Goal: Transaction & Acquisition: Purchase product/service

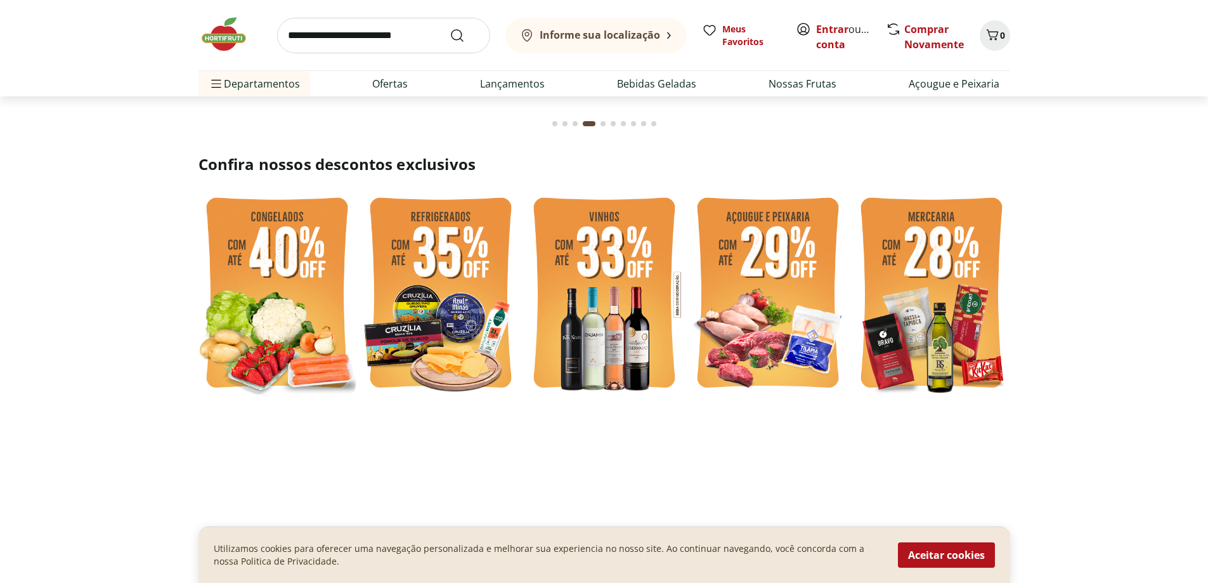
scroll to position [317, 0]
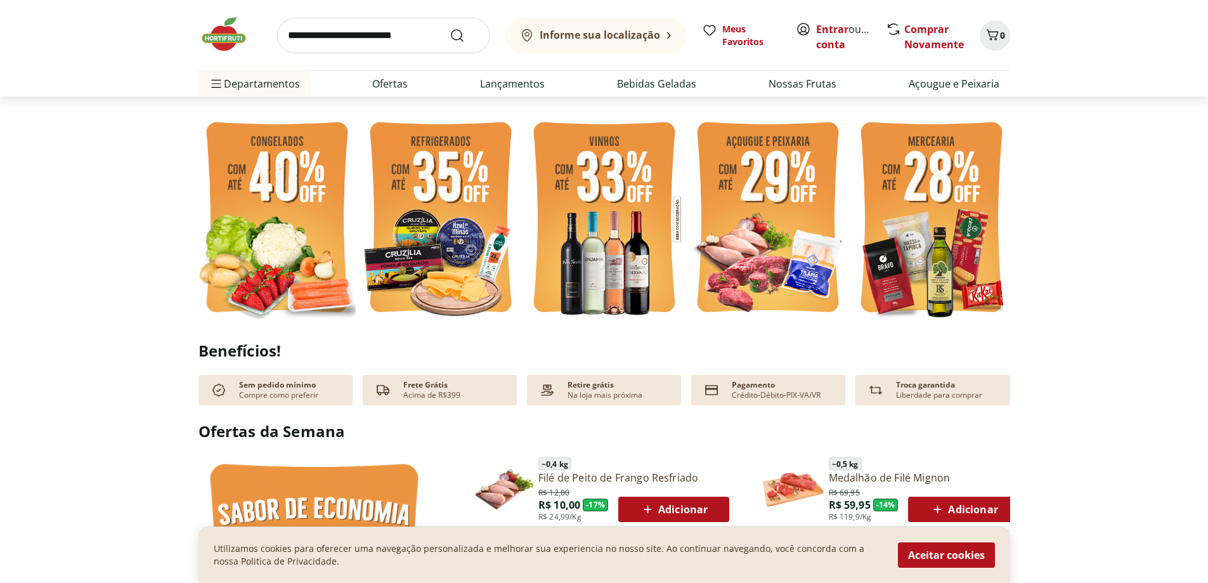
click at [801, 209] on img at bounding box center [767, 219] width 157 height 210
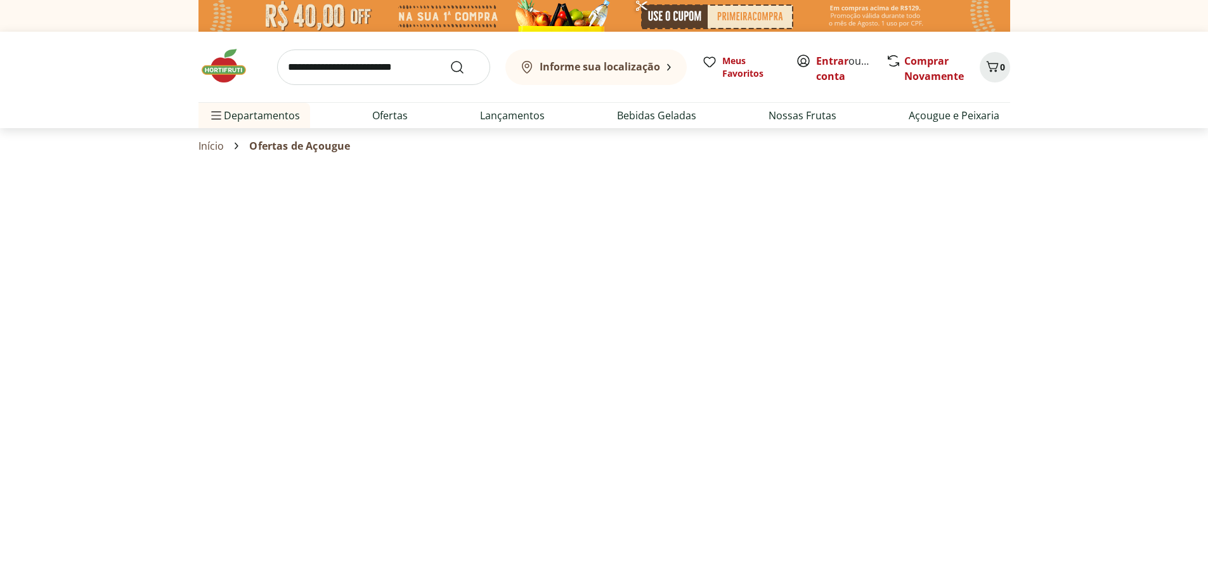
select select "**********"
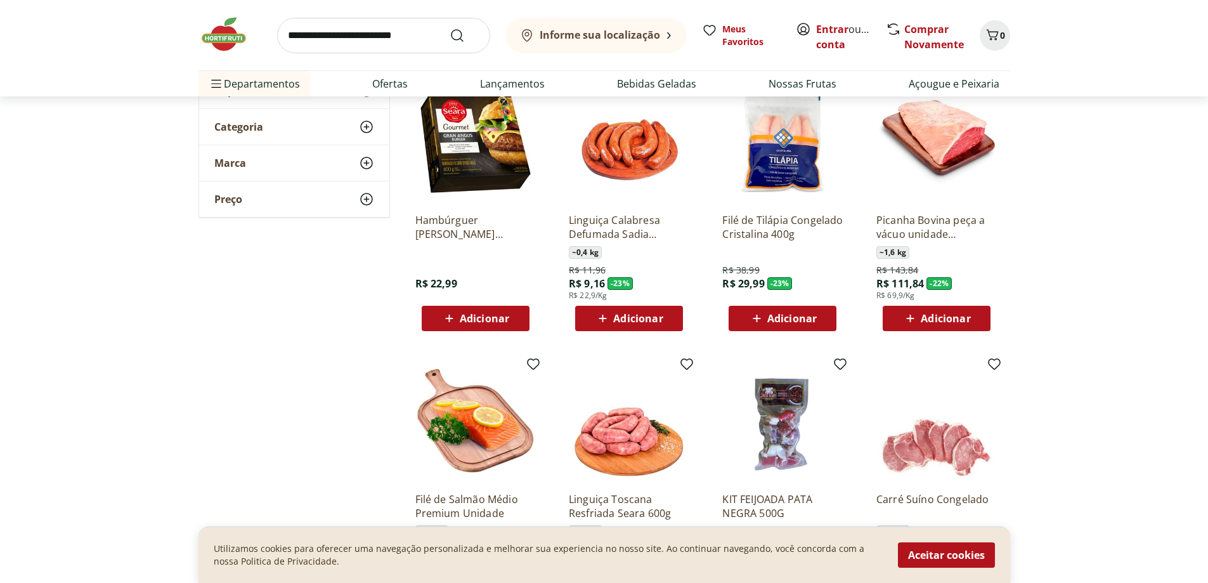
scroll to position [63, 0]
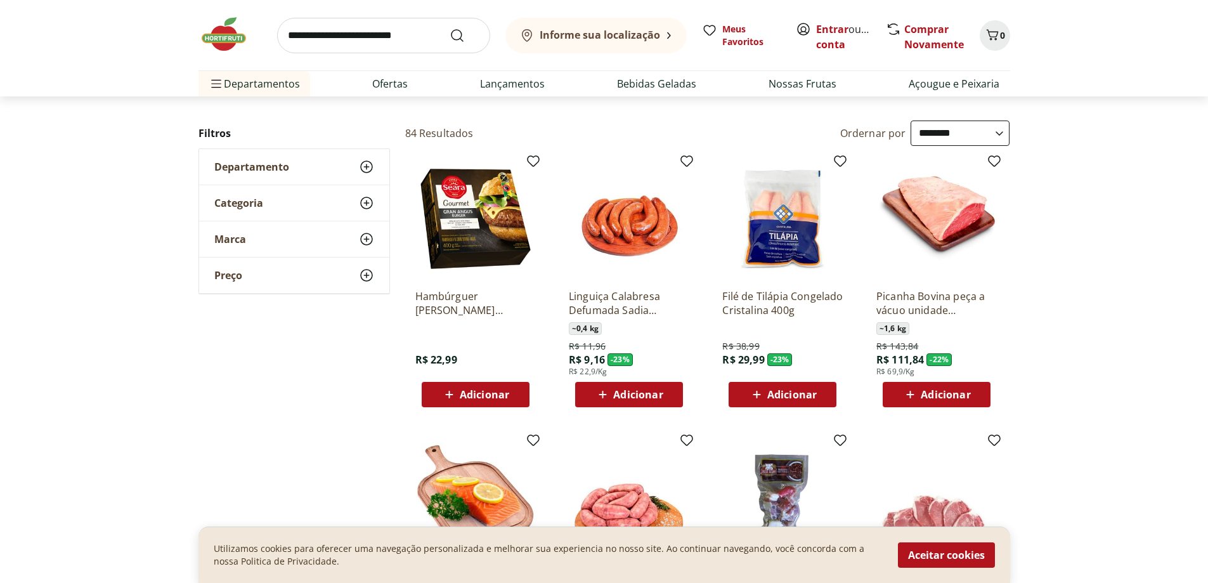
click at [481, 237] on img at bounding box center [475, 219] width 121 height 121
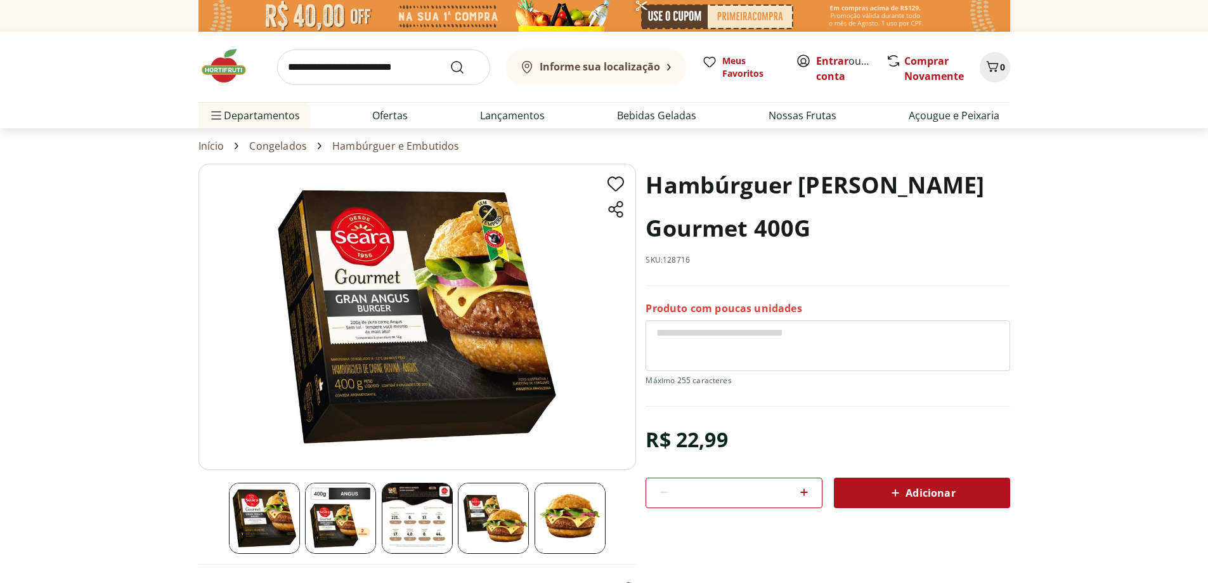
click at [357, 518] on img at bounding box center [340, 518] width 71 height 71
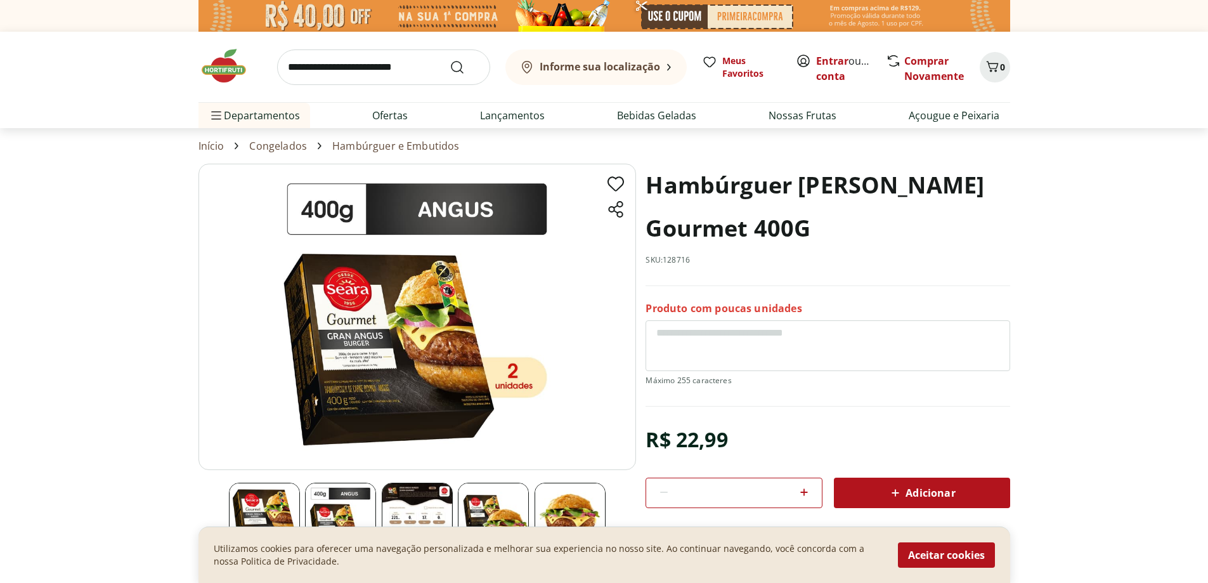
click at [256, 520] on img at bounding box center [264, 518] width 71 height 71
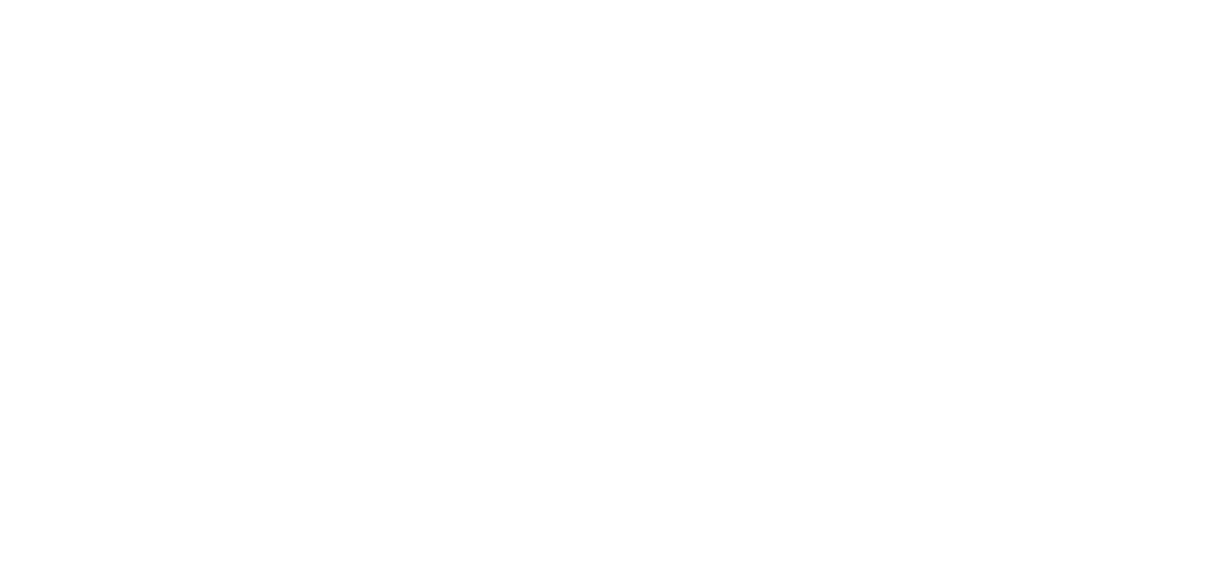
select select "**********"
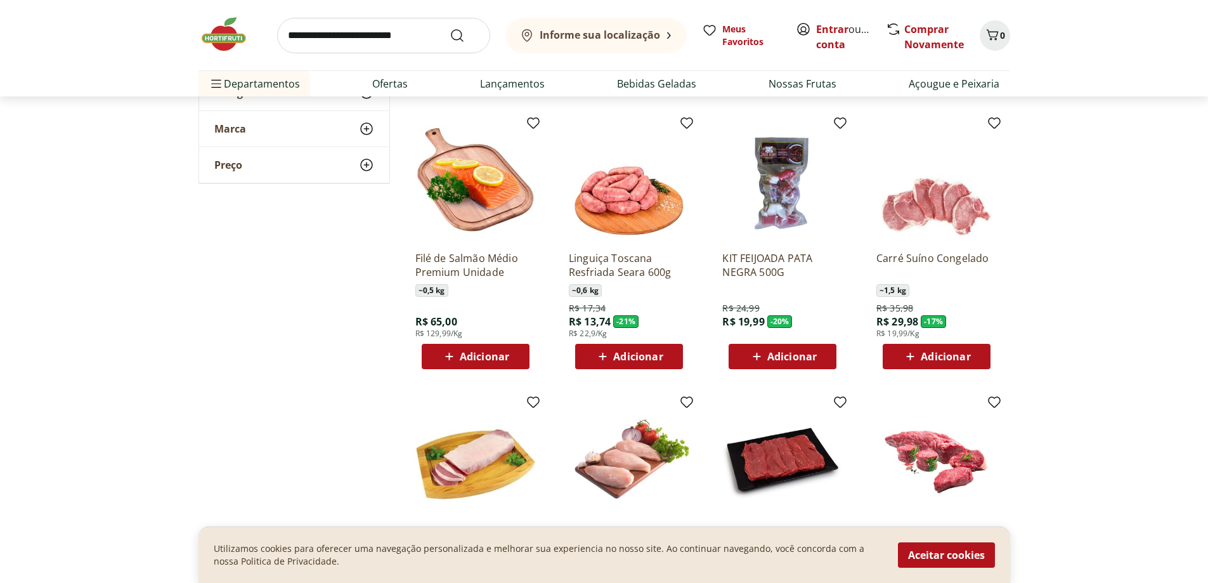
scroll to position [634, 0]
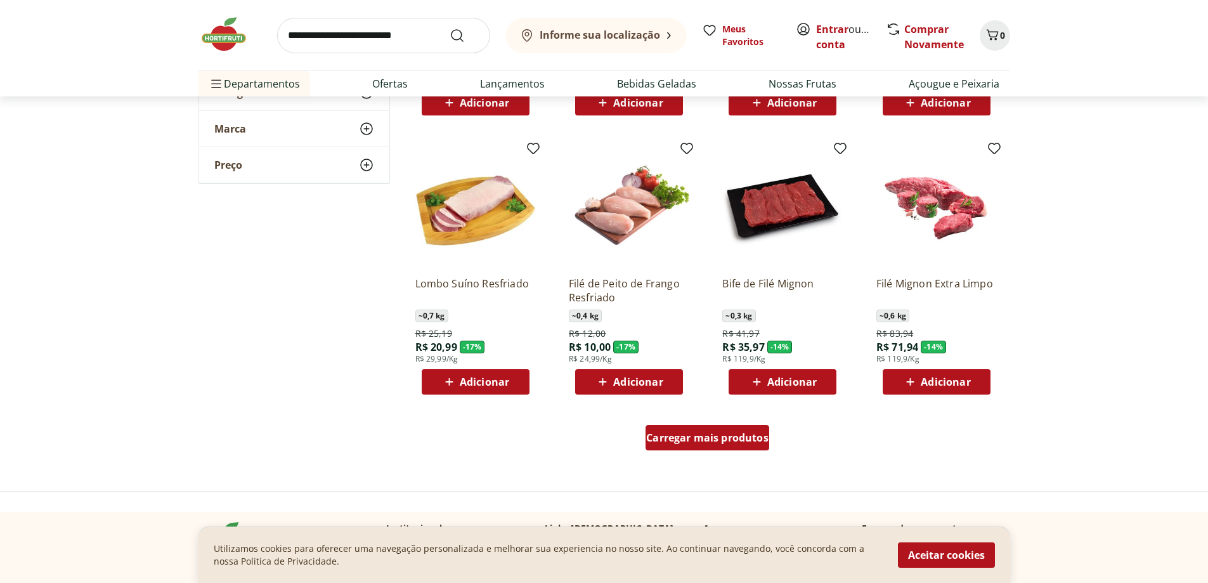
click at [713, 443] on span "Carregar mais produtos" at bounding box center [707, 438] width 122 height 10
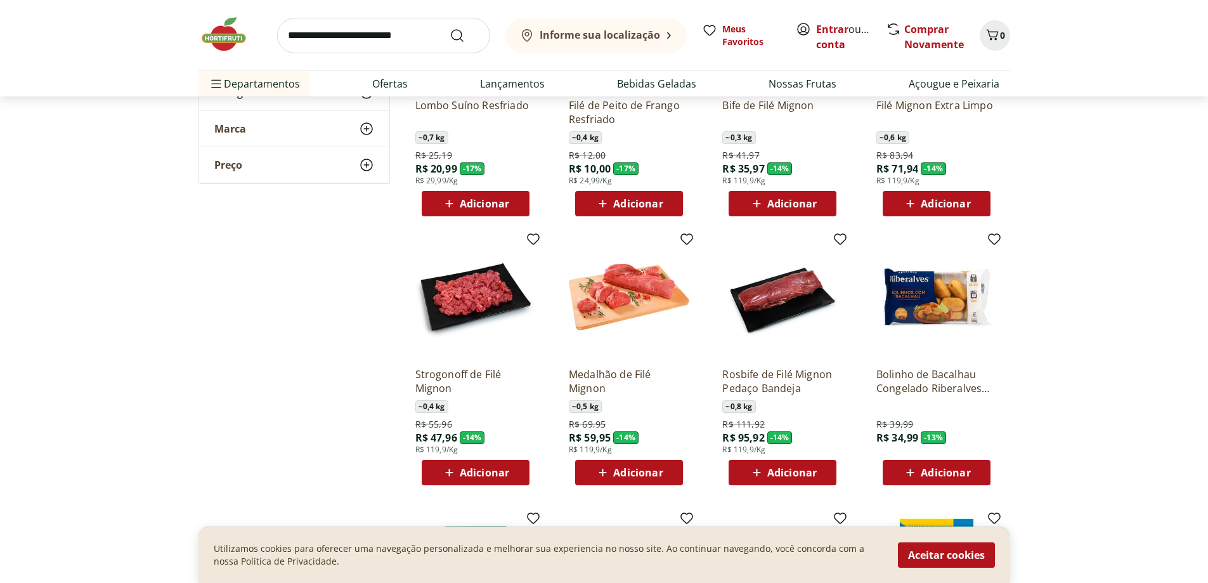
scroll to position [825, 0]
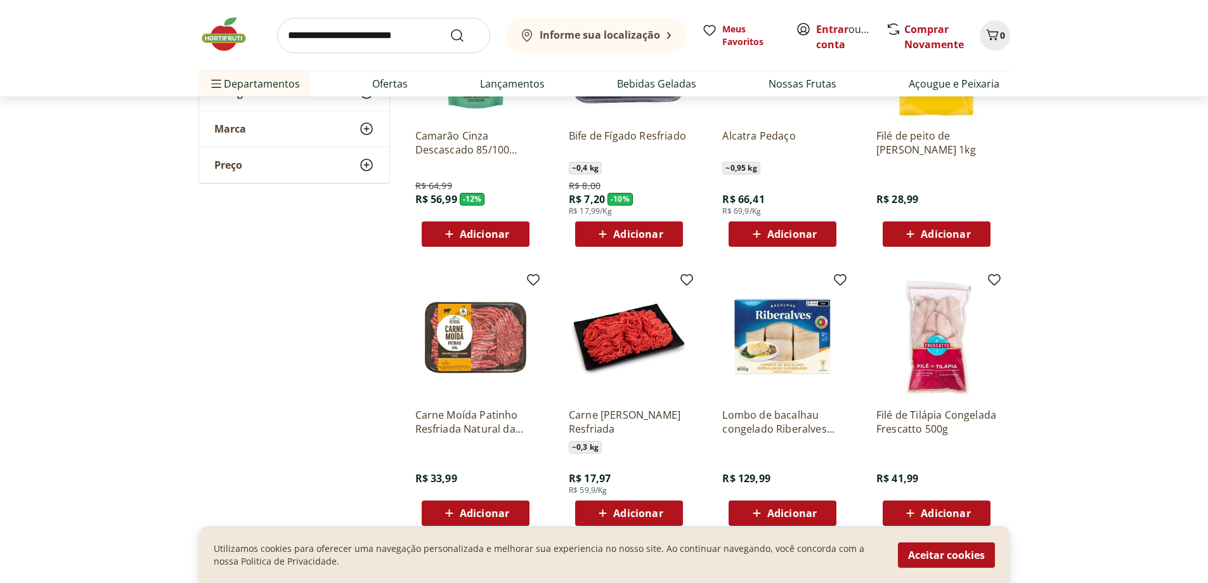
scroll to position [1395, 0]
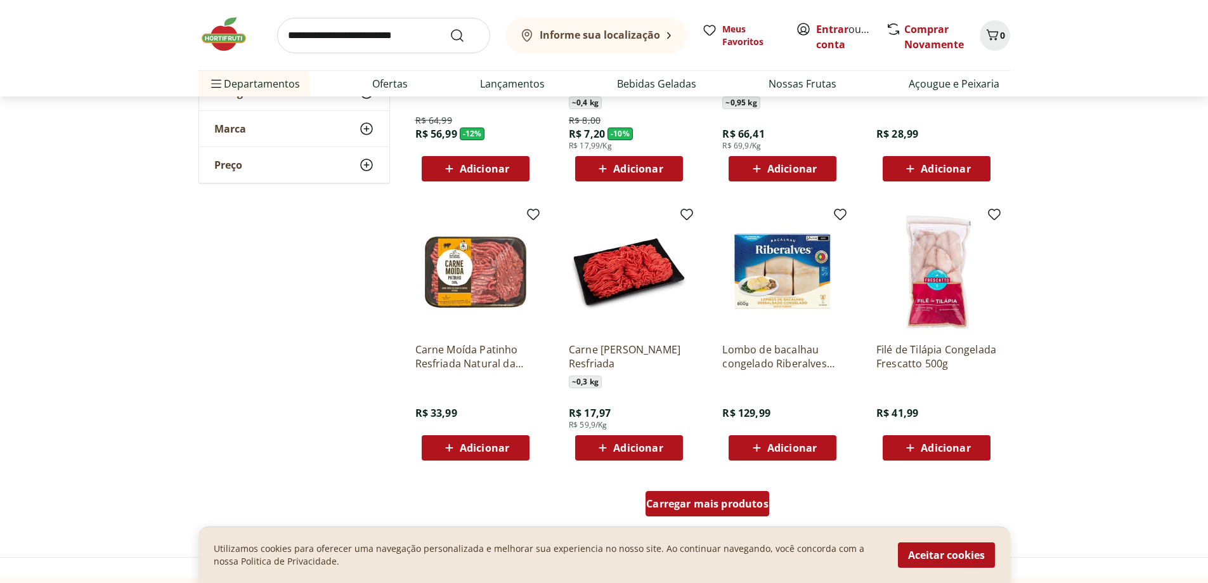
click at [706, 500] on span "Carregar mais produtos" at bounding box center [707, 504] width 122 height 10
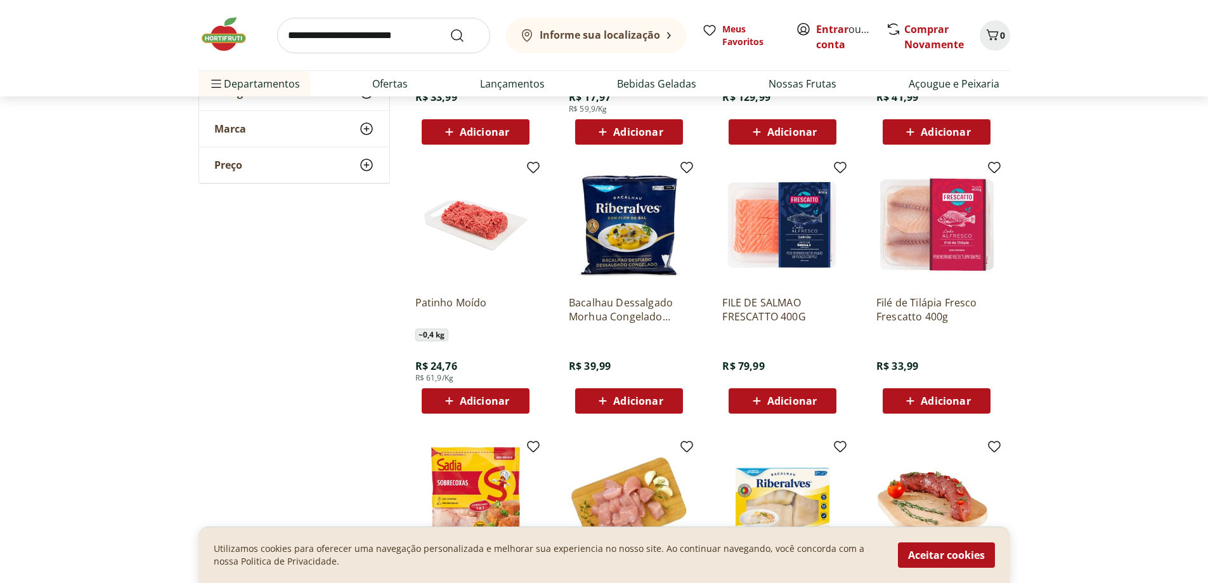
scroll to position [1713, 0]
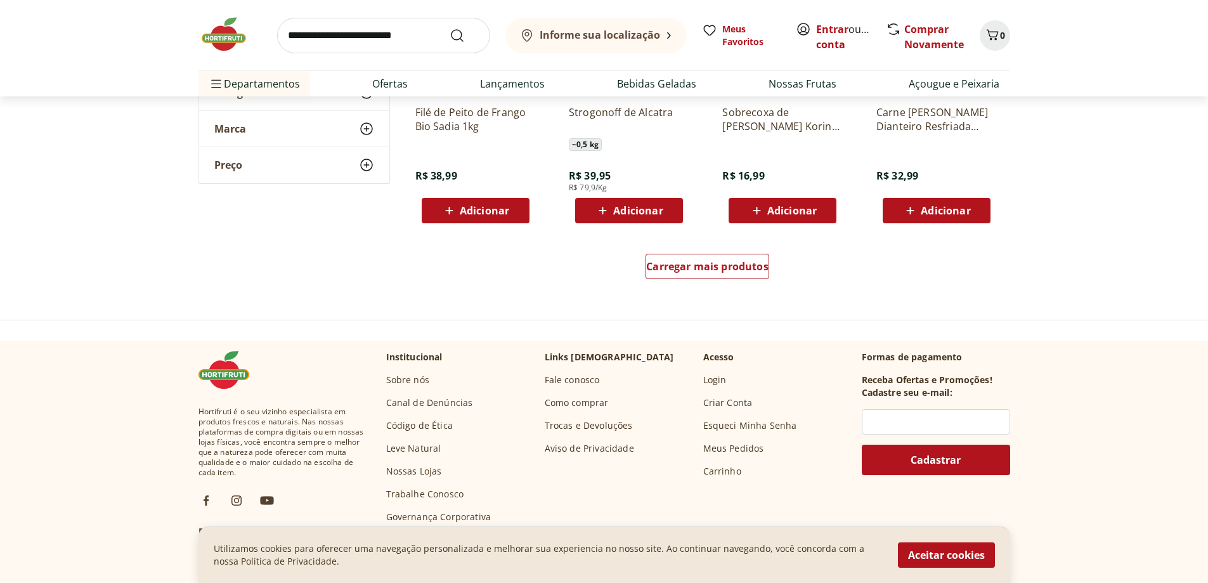
scroll to position [2474, 0]
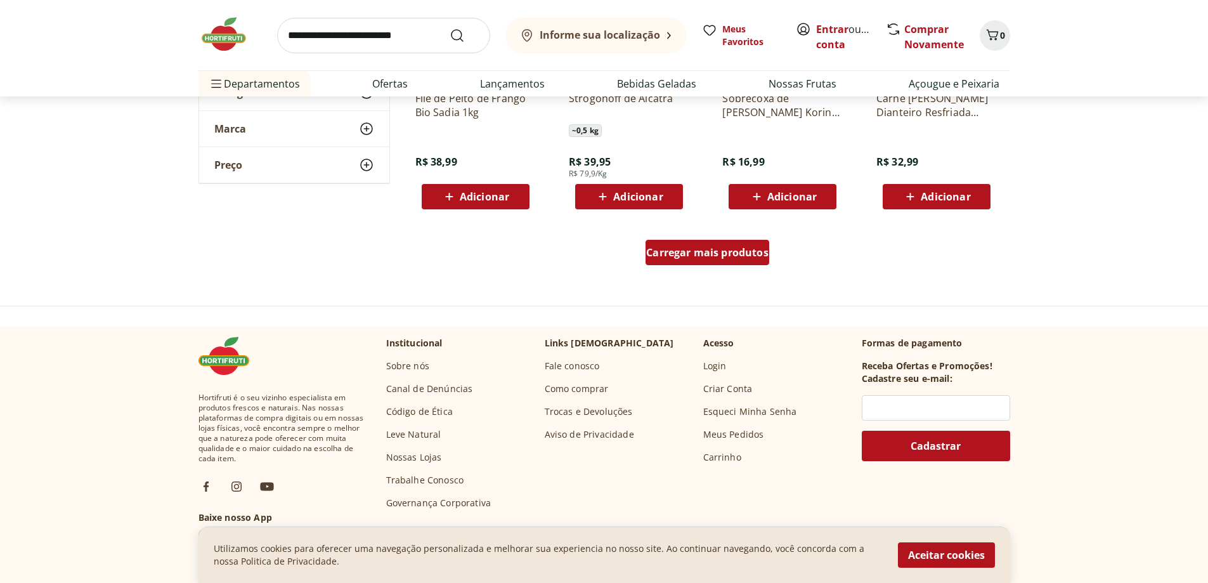
click at [752, 265] on div "Carregar mais produtos" at bounding box center [708, 252] width 124 height 25
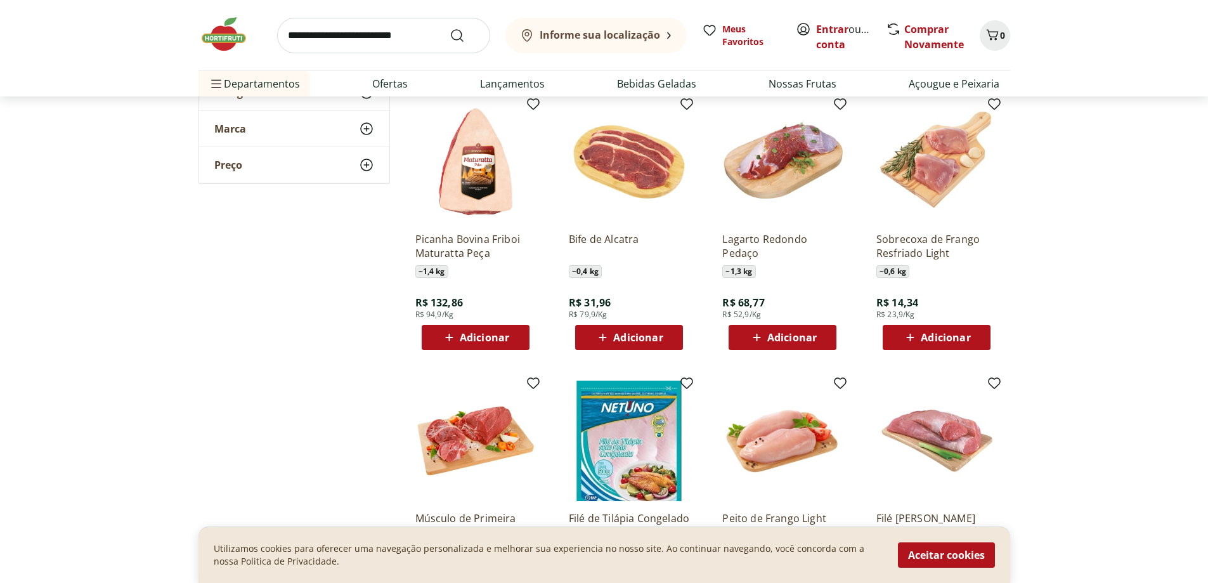
scroll to position [2791, 0]
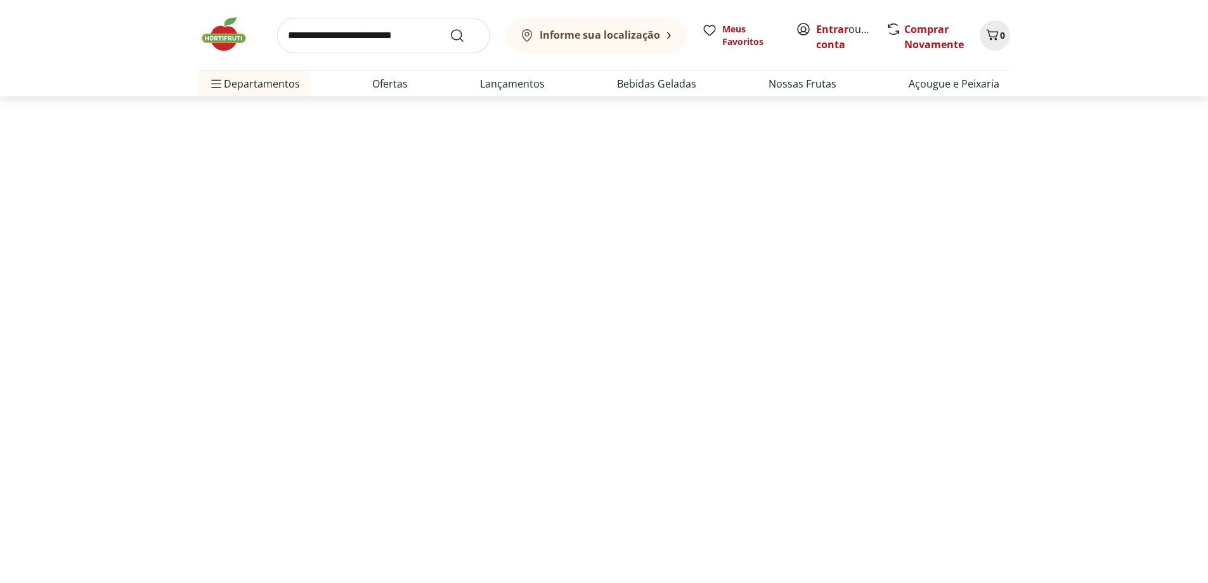
scroll to position [317, 0]
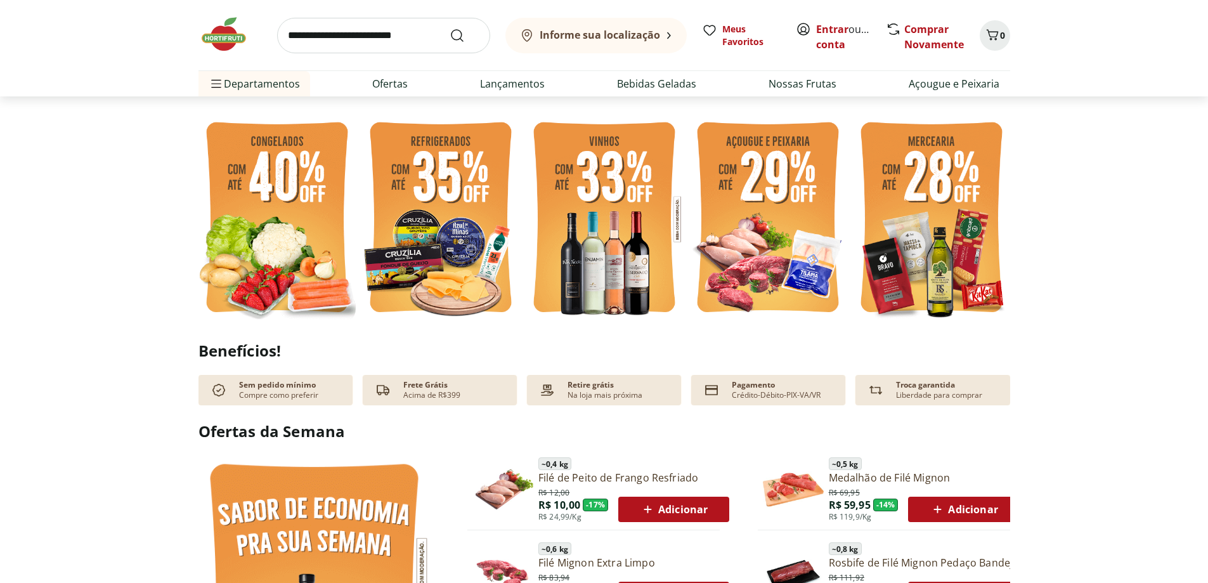
click at [291, 197] on img at bounding box center [277, 219] width 157 height 210
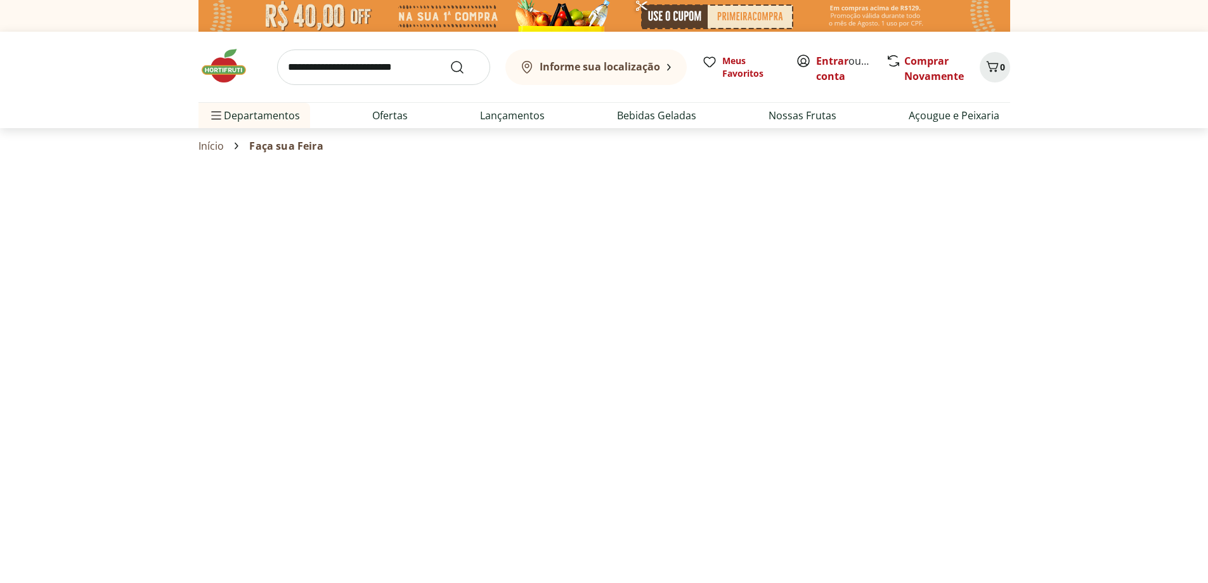
select select "**********"
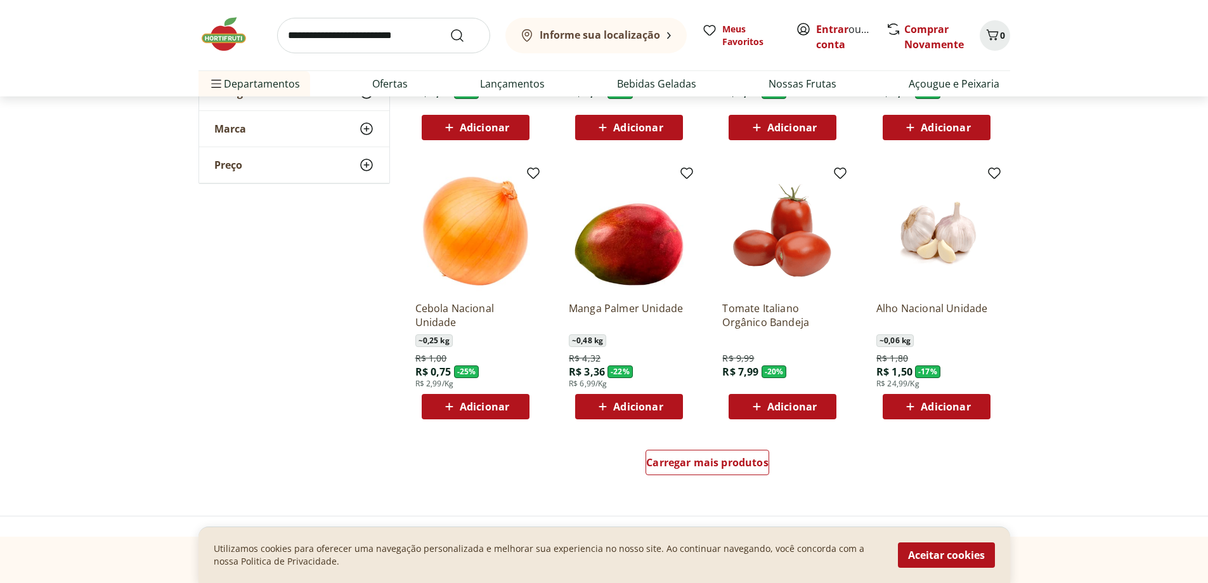
scroll to position [634, 0]
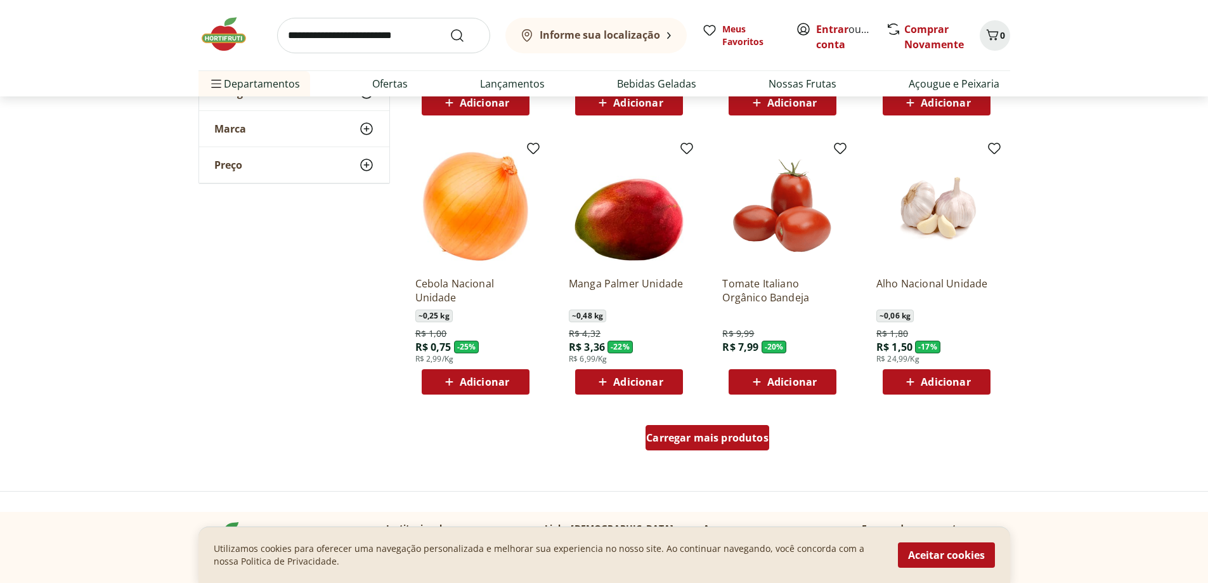
click at [686, 429] on div "Carregar mais produtos" at bounding box center [708, 437] width 124 height 25
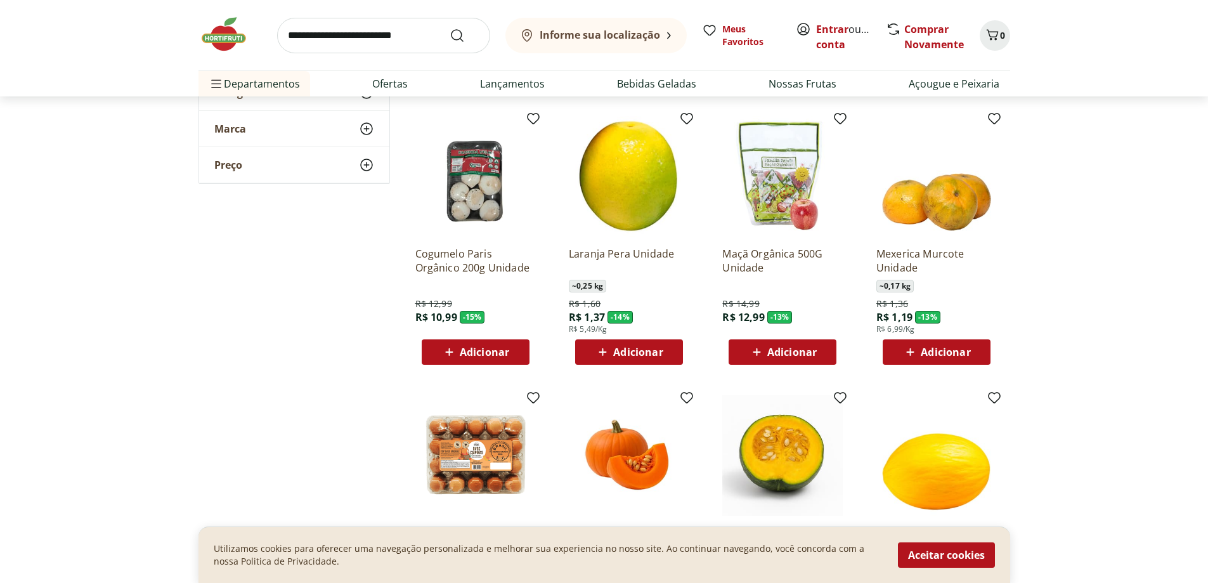
scroll to position [951, 0]
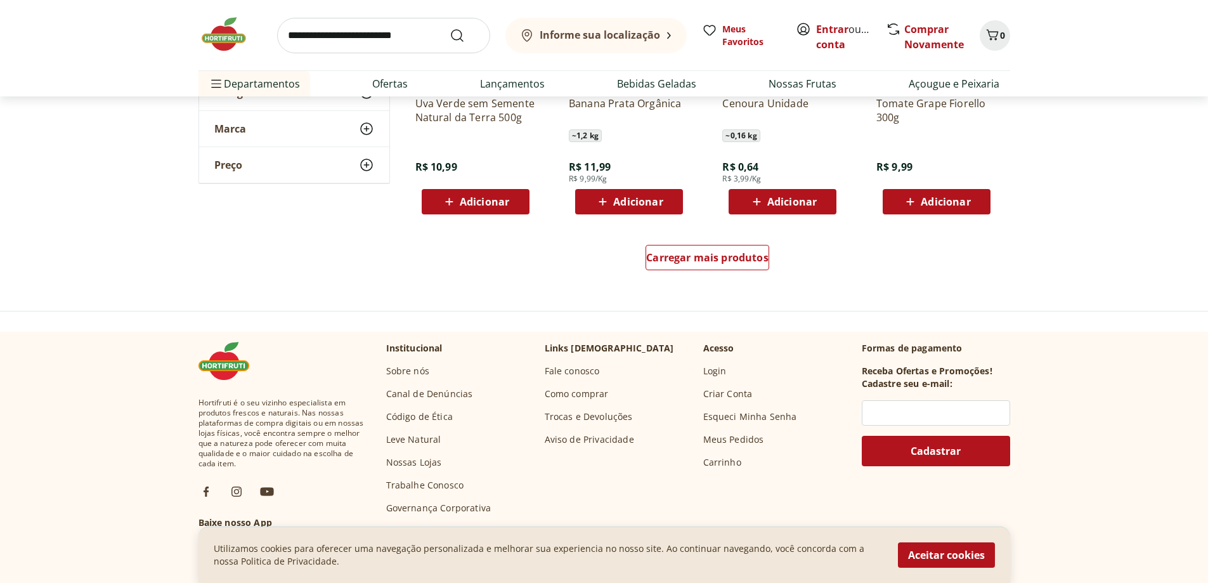
scroll to position [1649, 0]
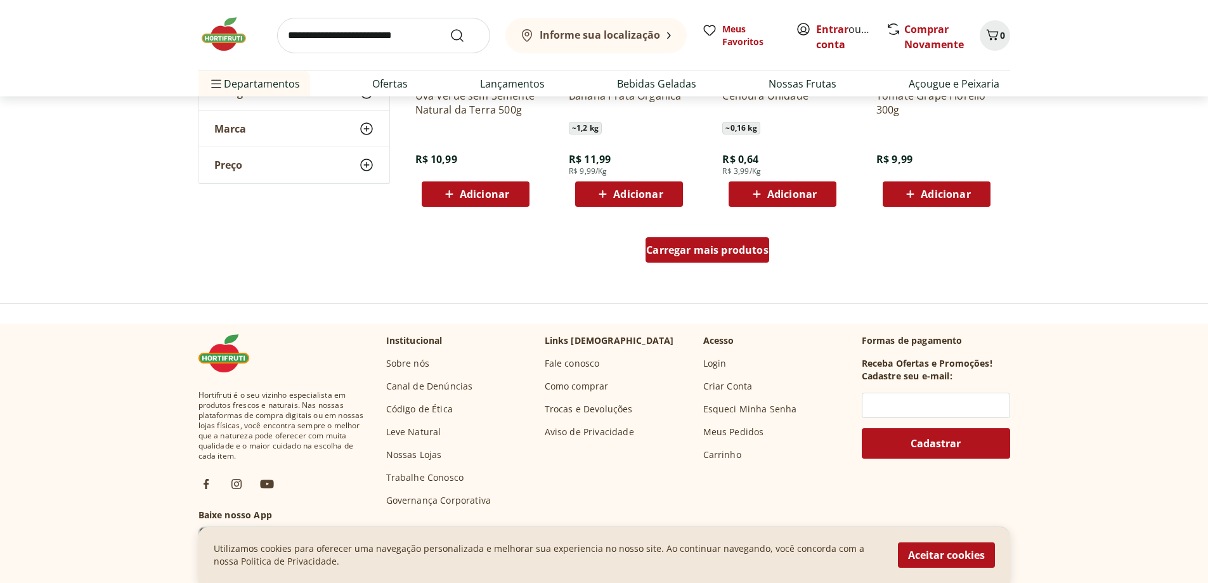
click at [719, 262] on div "Carregar mais produtos" at bounding box center [708, 249] width 124 height 25
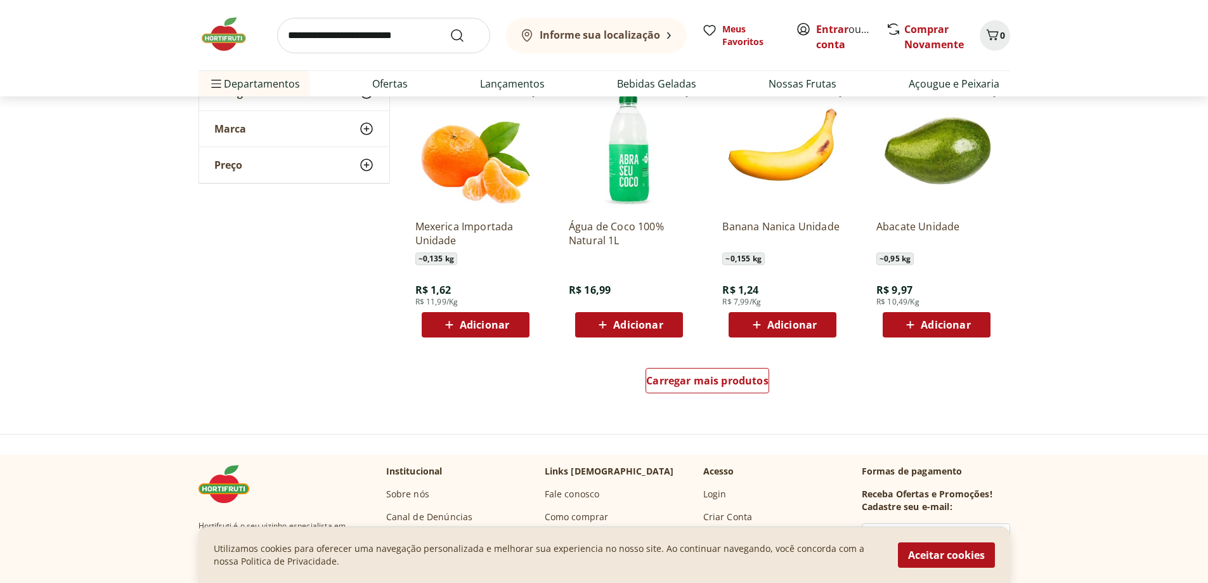
scroll to position [2347, 0]
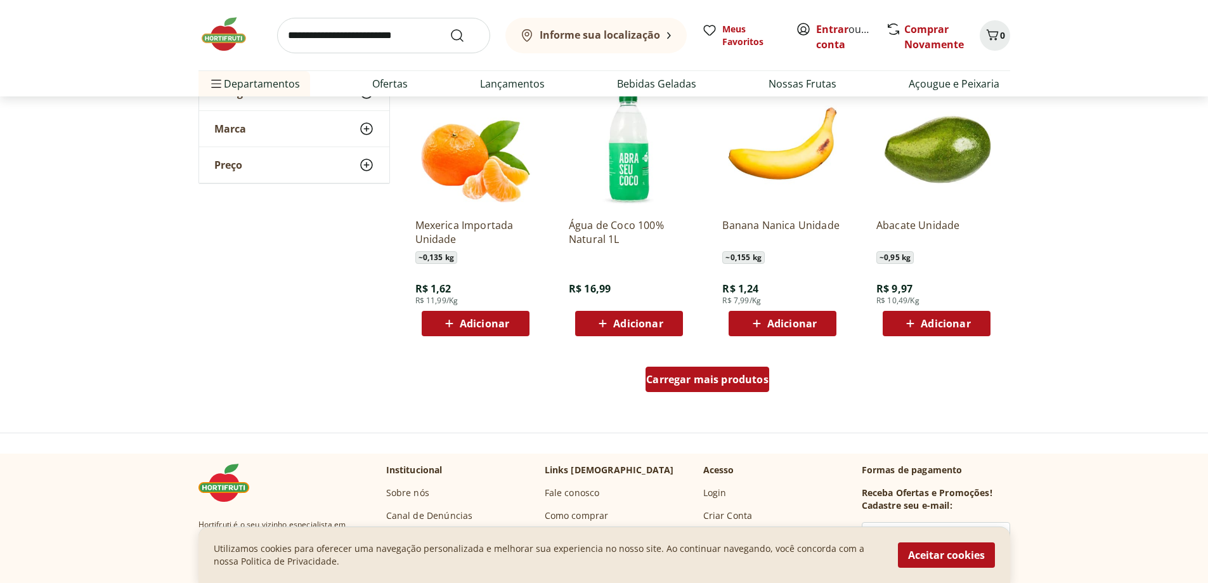
click at [701, 394] on link "Carregar mais produtos" at bounding box center [708, 382] width 124 height 30
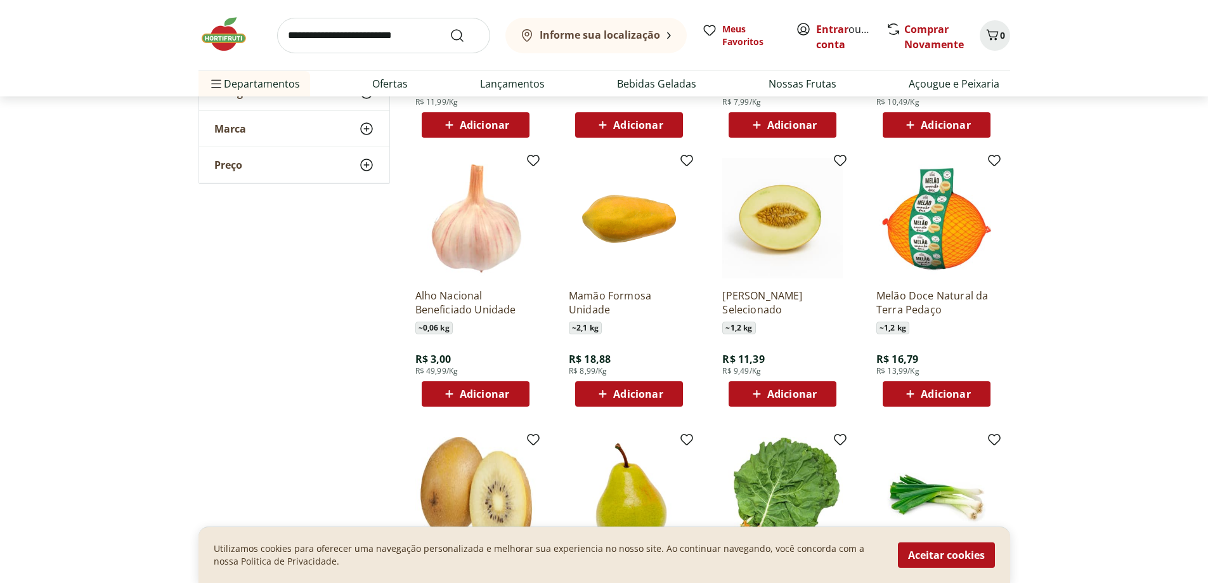
scroll to position [2537, 0]
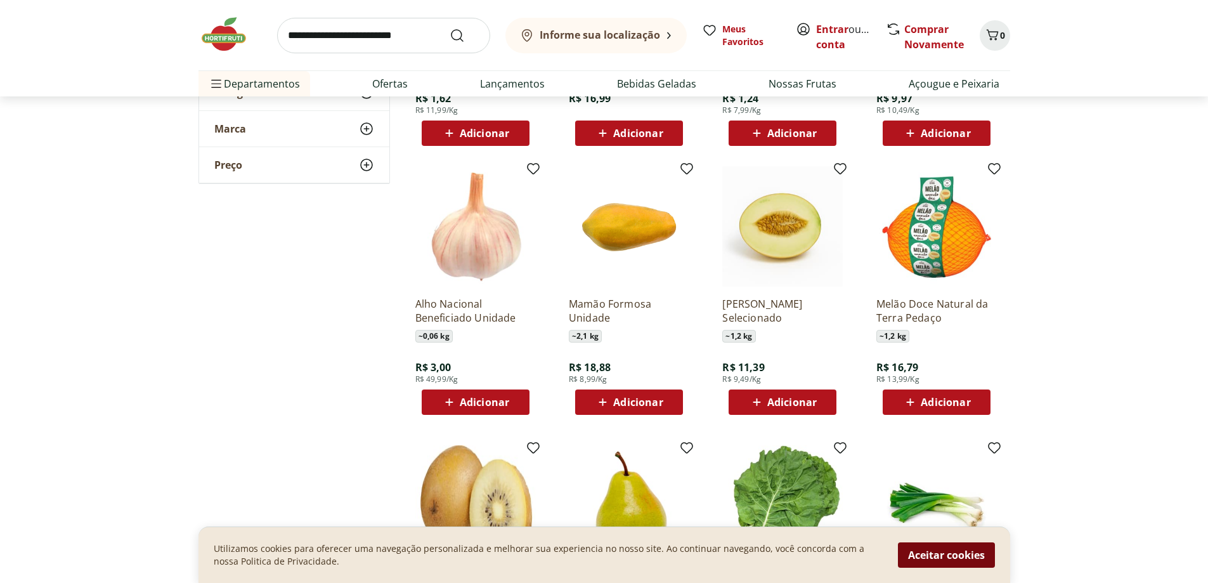
click at [972, 561] on button "Aceitar cookies" at bounding box center [946, 554] width 97 height 25
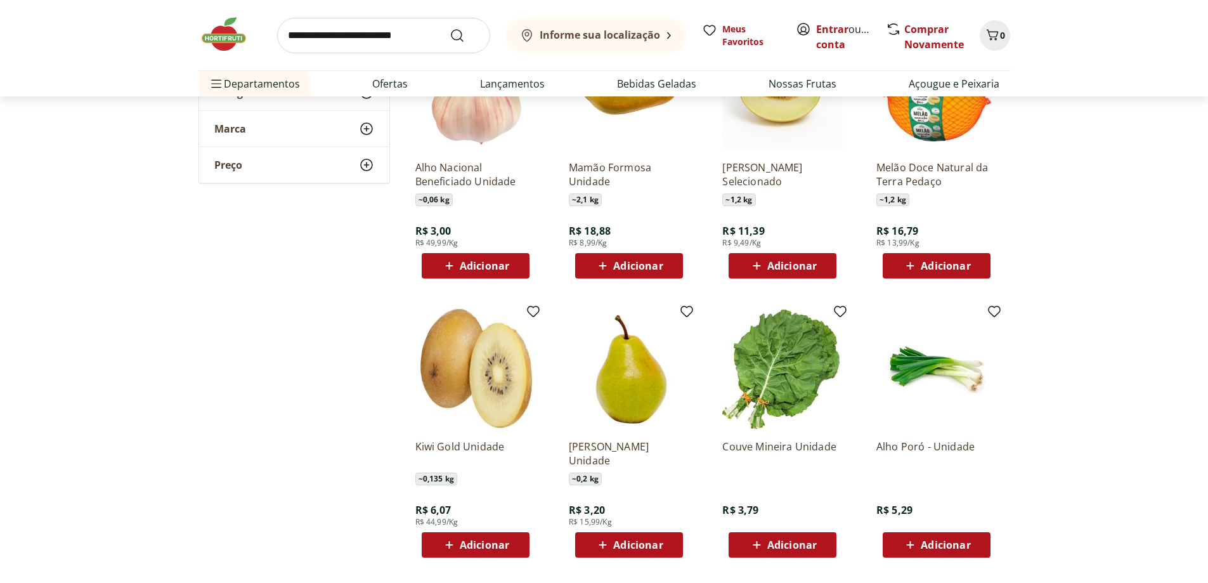
scroll to position [2791, 0]
